Goal: Obtain resource: Download file/media

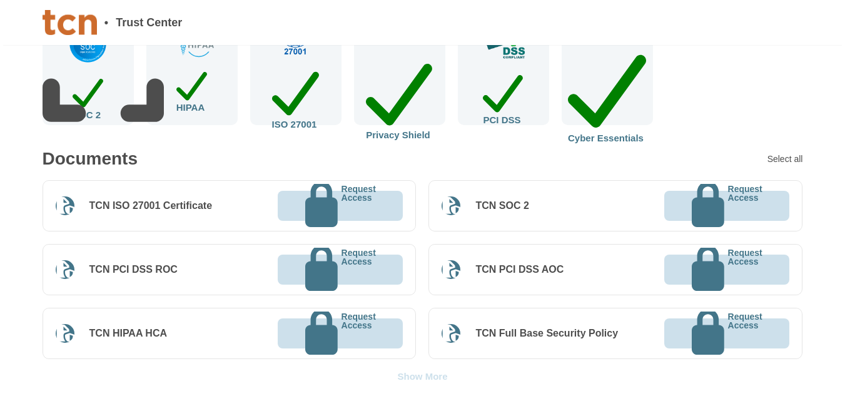
scroll to position [313, 0]
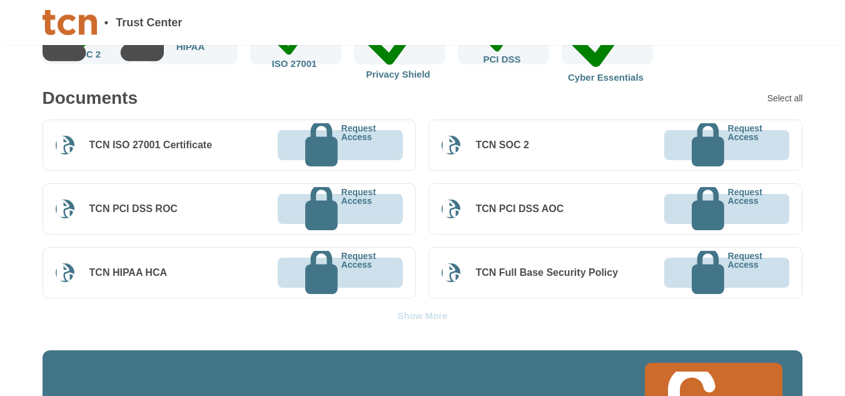
click at [434, 311] on div "Show More" at bounding box center [422, 315] width 50 height 9
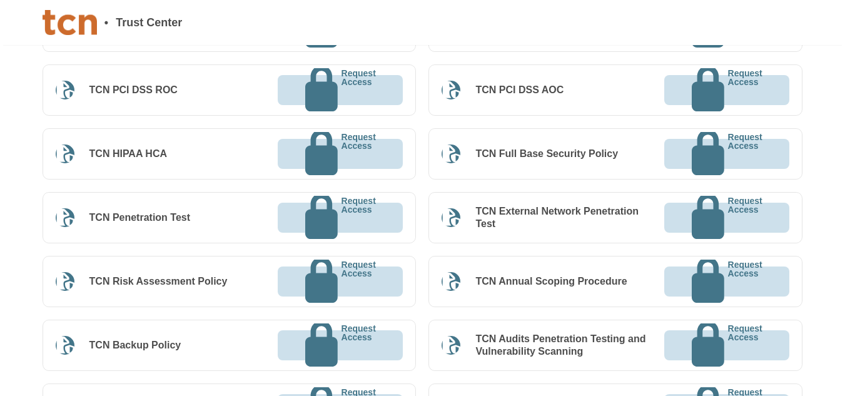
scroll to position [438, 0]
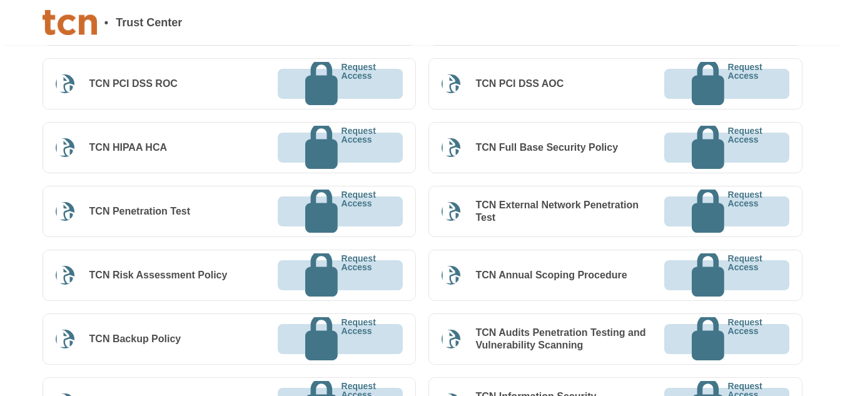
click at [171, 205] on div "TCN Penetration Test" at bounding box center [139, 211] width 101 height 13
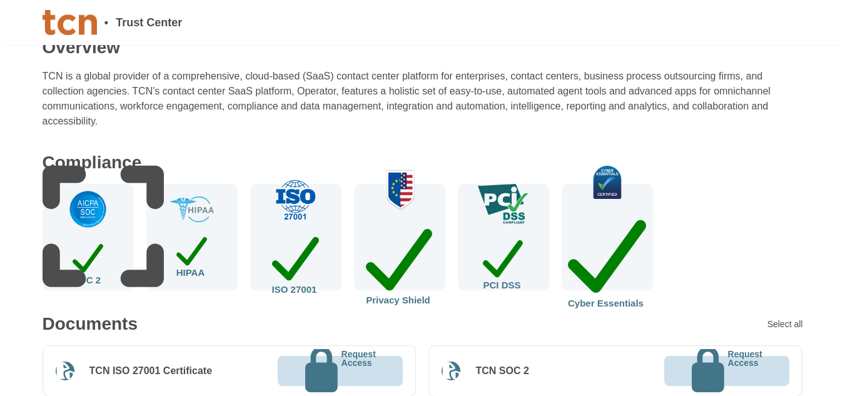
scroll to position [0, 0]
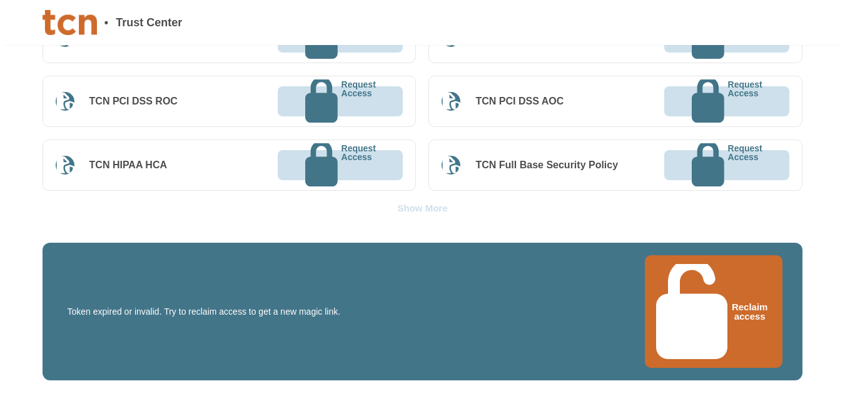
scroll to position [438, 0]
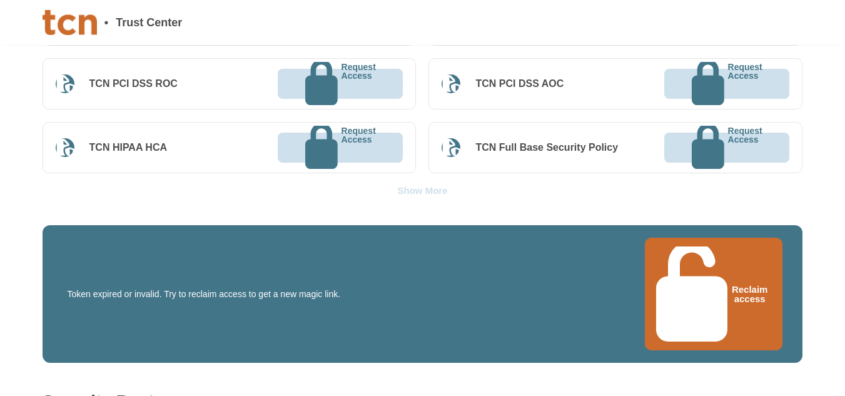
click at [407, 186] on div "Show More" at bounding box center [422, 190] width 50 height 9
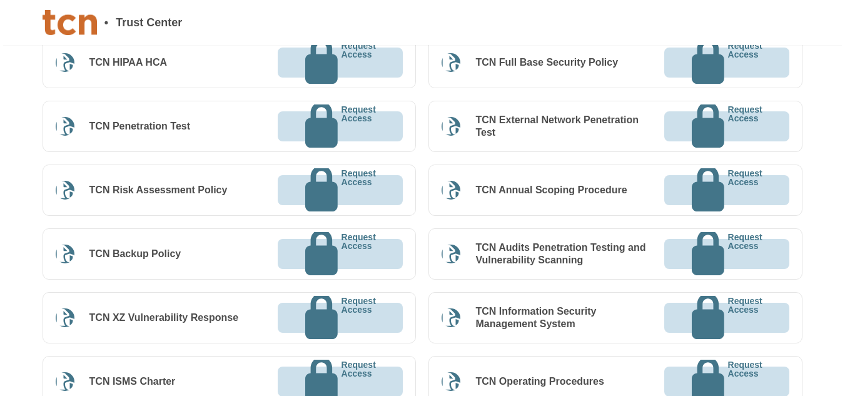
scroll to position [563, 0]
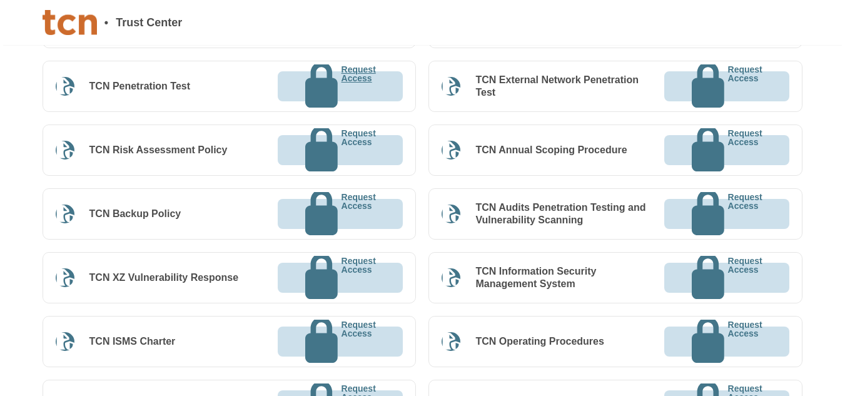
click at [342, 65] on p "Request Access" at bounding box center [359, 86] width 34 height 43
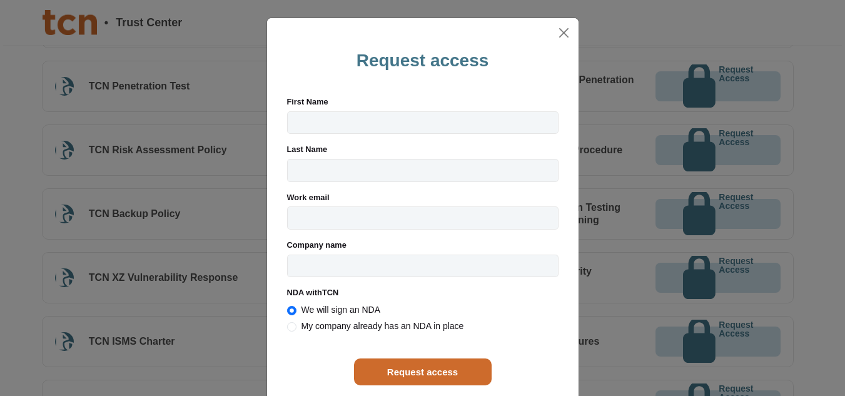
radio input "true"
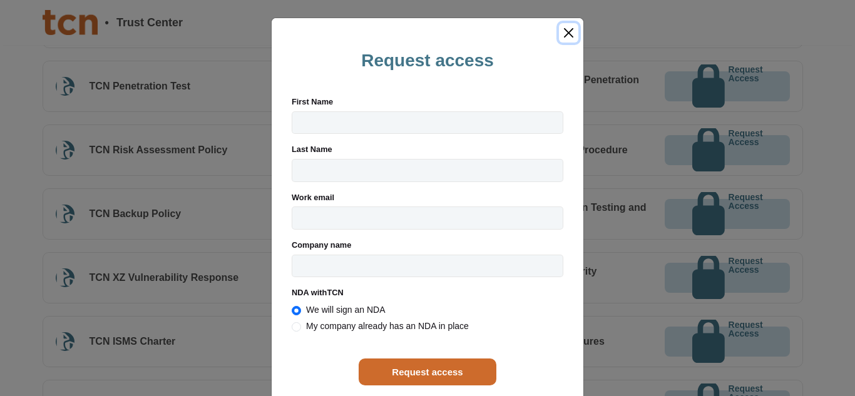
click at [567, 29] on button "Close" at bounding box center [568, 32] width 19 height 19
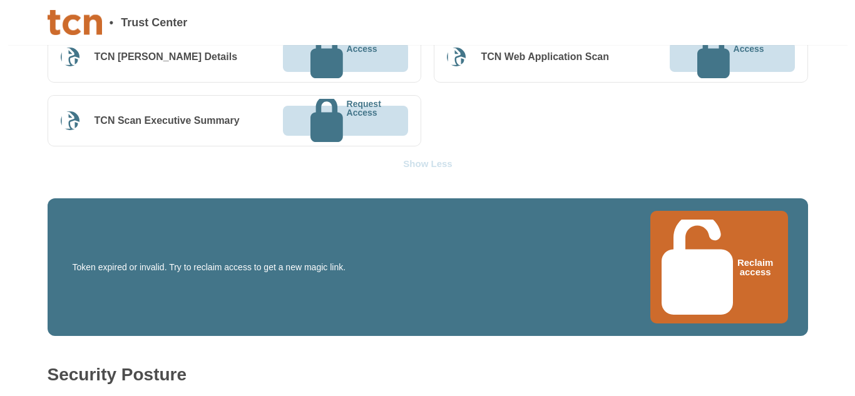
scroll to position [2315, 0]
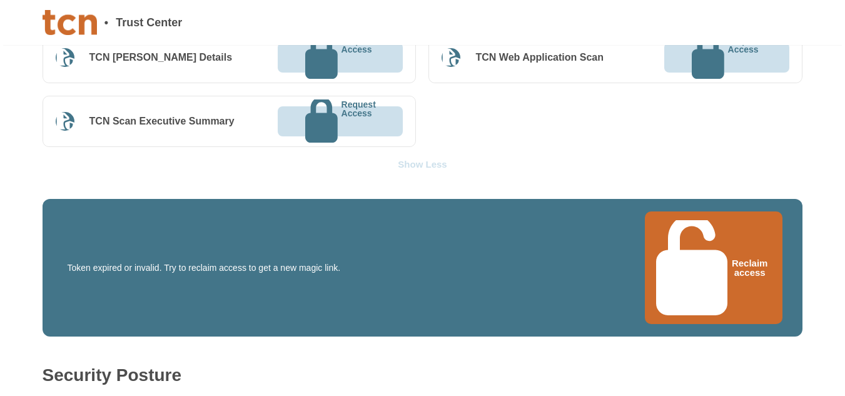
click at [704, 213] on button "Reclaim access" at bounding box center [714, 267] width 138 height 113
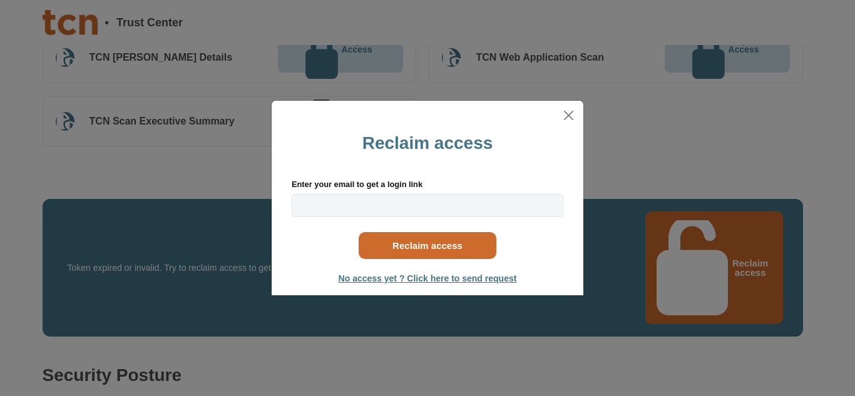
click at [409, 200] on input "Enter your email to get a login link" at bounding box center [428, 205] width 272 height 23
type input "pothiraj.veluchamy@tcnbroadcasting.com"
click at [431, 250] on button "Reclaim access" at bounding box center [428, 245] width 138 height 27
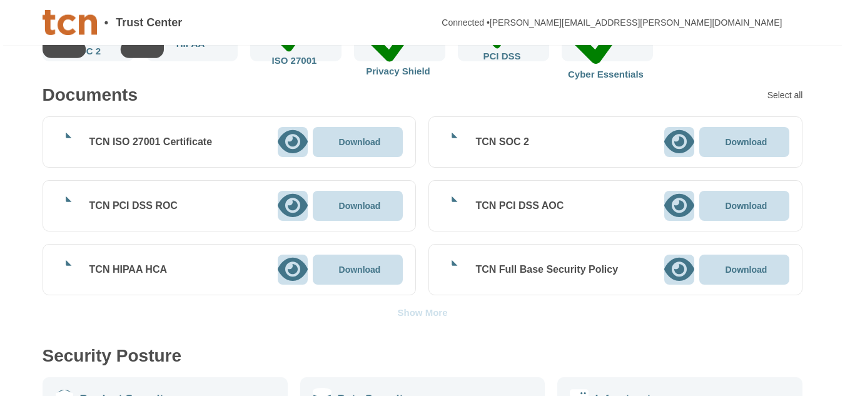
scroll to position [313, 0]
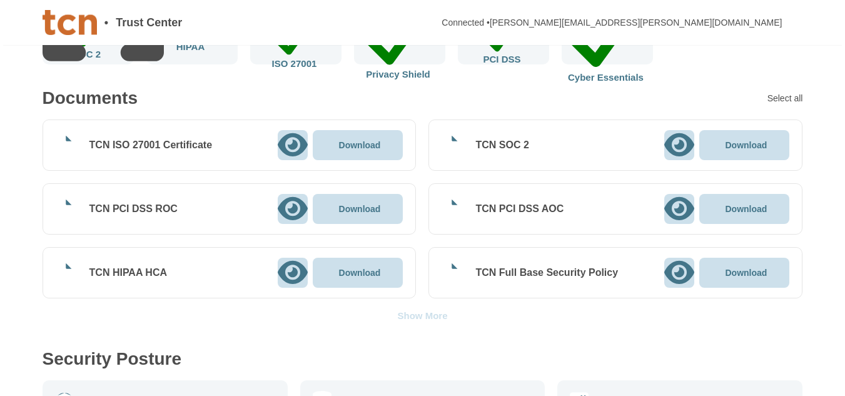
click at [439, 311] on div "Show More" at bounding box center [422, 315] width 50 height 9
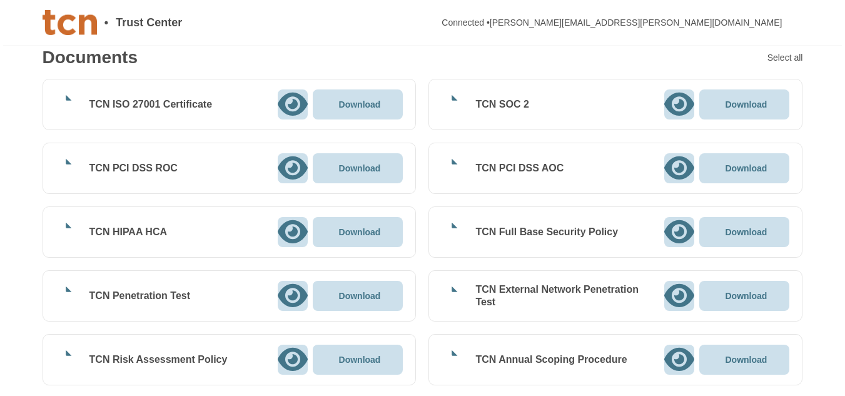
scroll to position [375, 0]
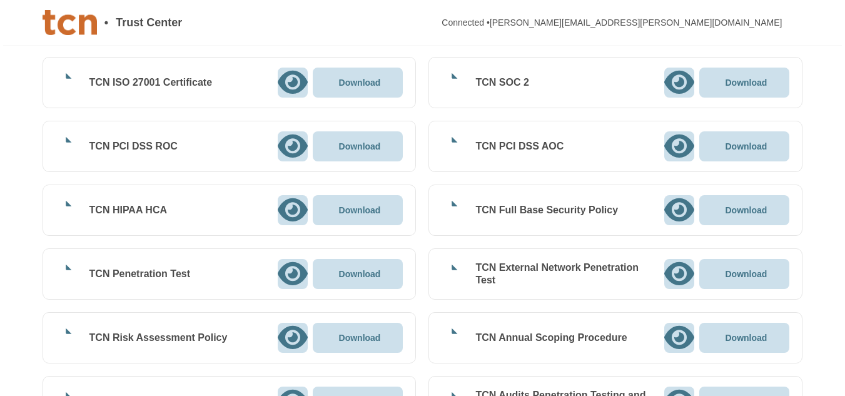
click at [292, 262] on icon at bounding box center [293, 273] width 30 height 23
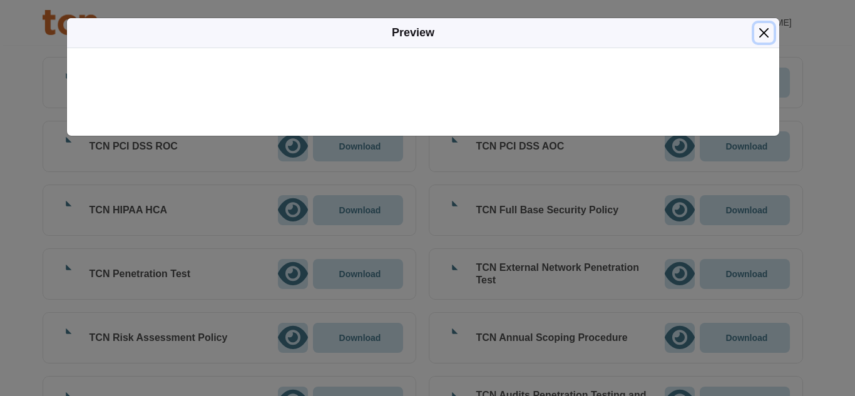
click at [766, 33] on button "Close" at bounding box center [763, 32] width 19 height 19
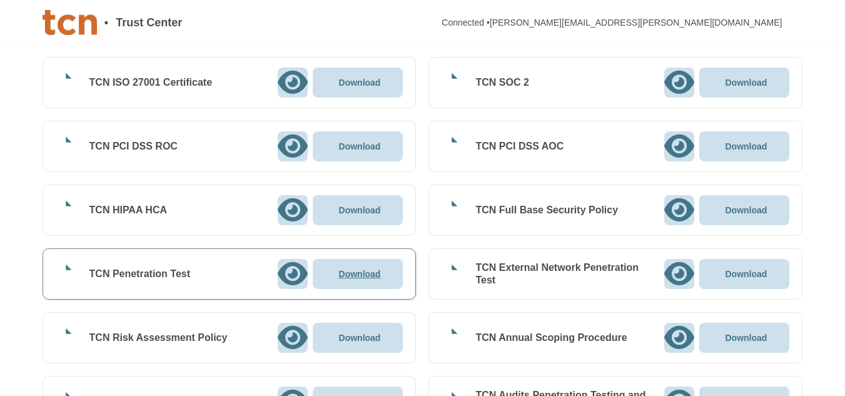
click at [374, 270] on p "Download" at bounding box center [360, 274] width 42 height 9
